Goal: Check status: Check status

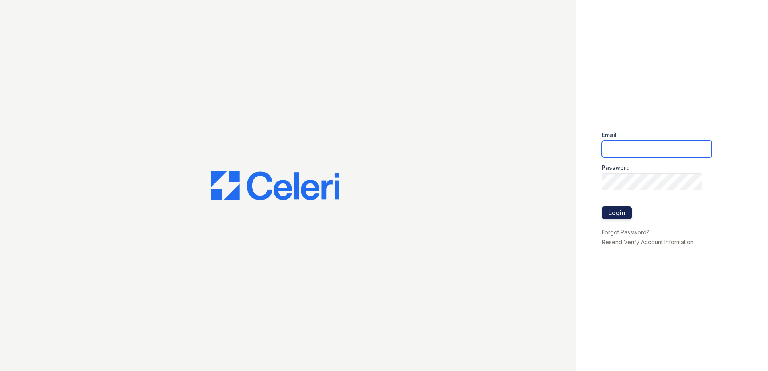
type input "[EMAIL_ADDRESS][DOMAIN_NAME]"
click at [607, 211] on button "Login" at bounding box center [617, 213] width 30 height 13
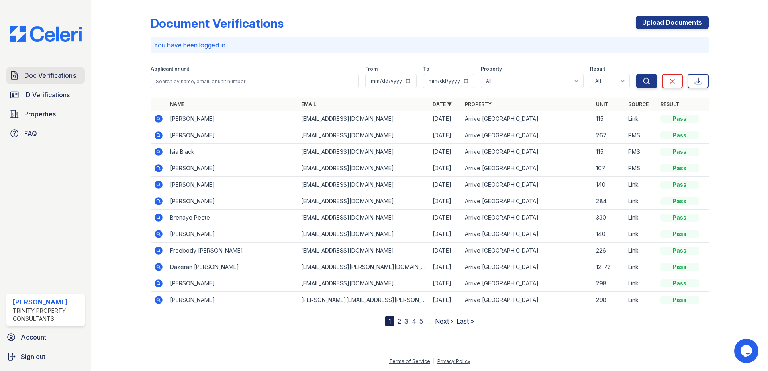
click at [43, 78] on span "Doc Verifications" at bounding box center [50, 76] width 52 height 10
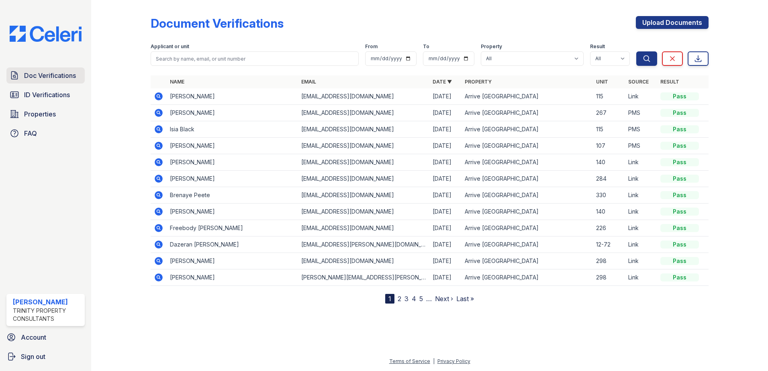
click at [74, 78] on span "Doc Verifications" at bounding box center [50, 76] width 52 height 10
click at [401, 299] on link "2" at bounding box center [400, 299] width 4 height 8
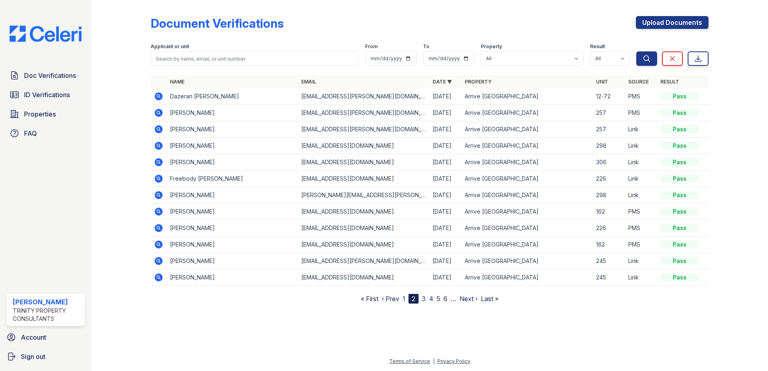
click at [426, 300] on link "3" at bounding box center [424, 299] width 4 height 8
click at [155, 227] on icon at bounding box center [159, 228] width 8 height 8
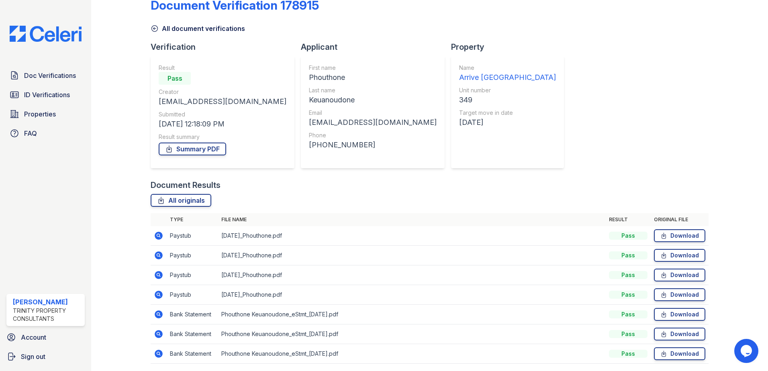
scroll to position [46, 0]
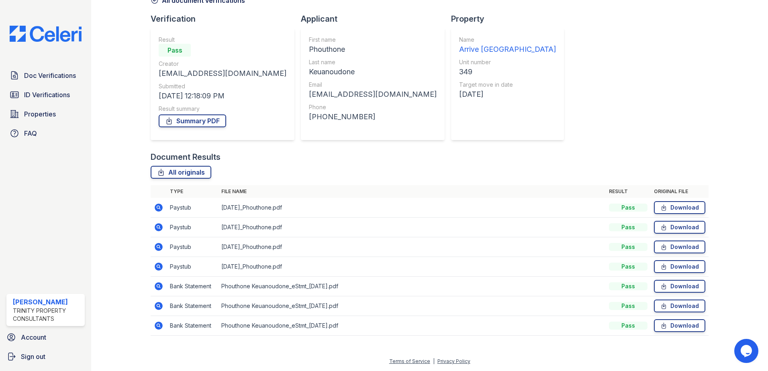
click at [160, 327] on icon at bounding box center [159, 326] width 10 height 10
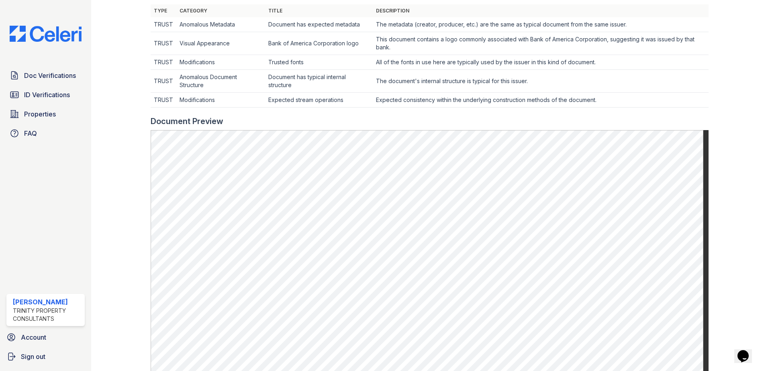
scroll to position [281, 0]
